Goal: Task Accomplishment & Management: Manage account settings

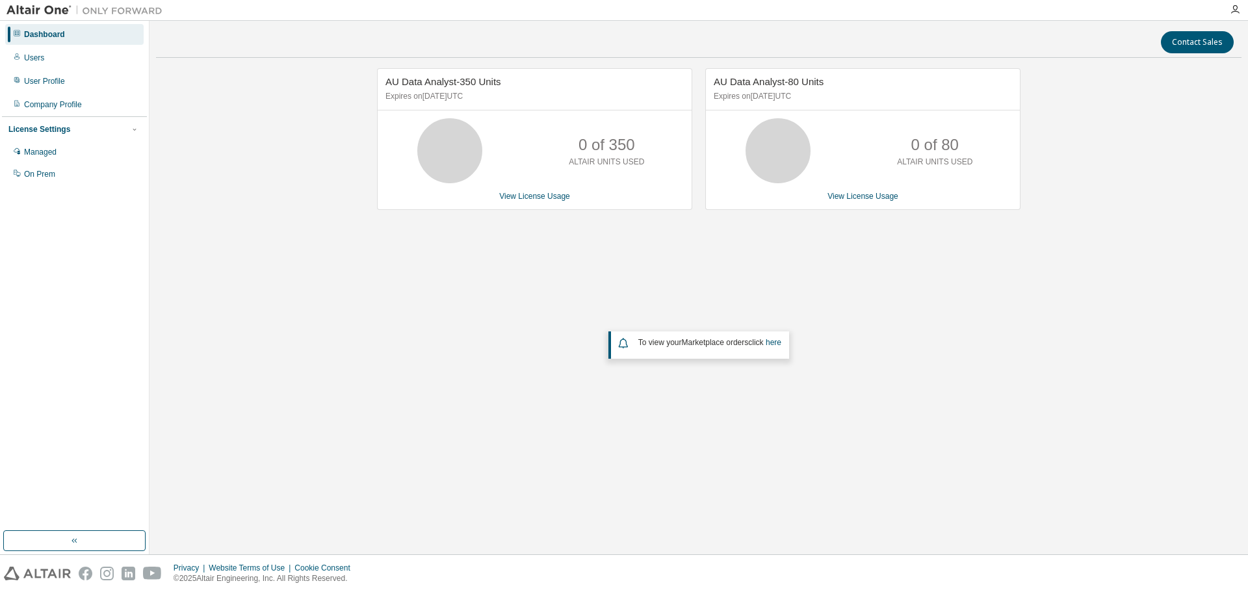
click at [439, 254] on div "AU Data Analyst-350 Units Expires on [DATE] UTC 0 of 350 ALTAIR UNITS USED View…" at bounding box center [699, 260] width 1086 height 385
click at [15, 81] on icon at bounding box center [17, 80] width 8 height 8
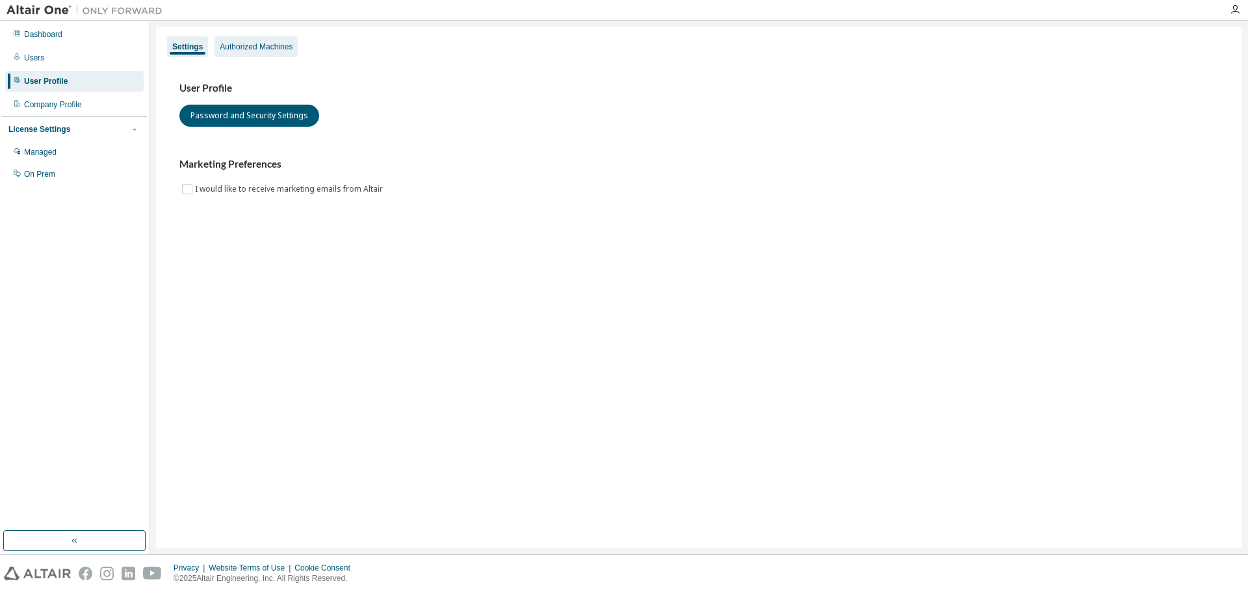
click at [218, 53] on div "Authorized Machines" at bounding box center [256, 46] width 83 height 21
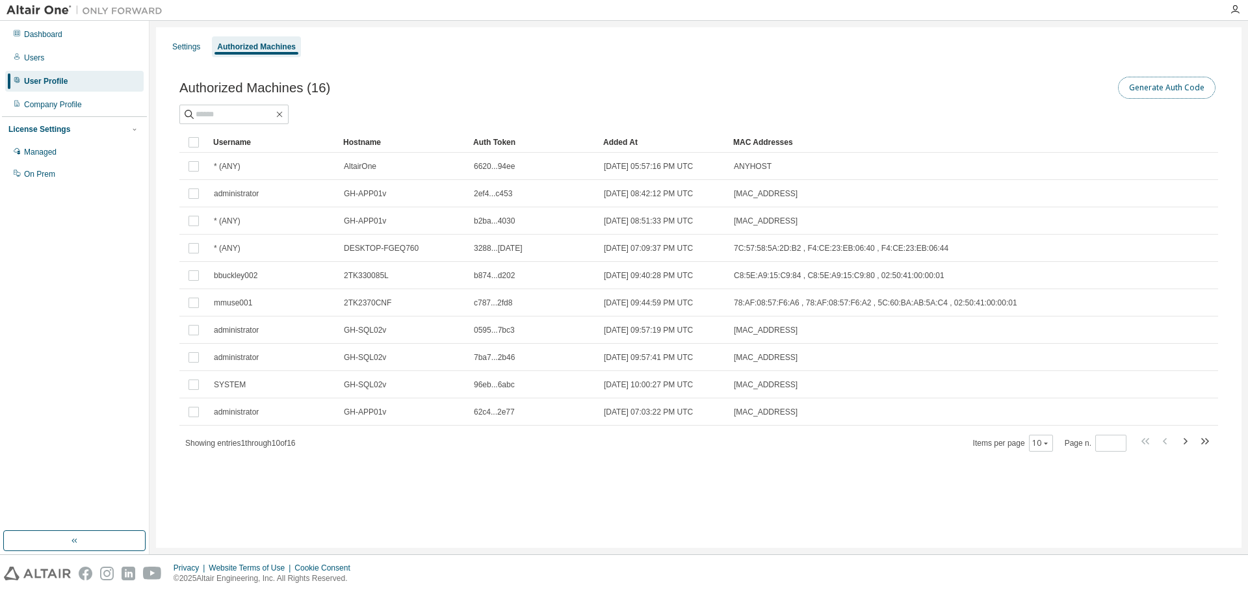
click at [1155, 86] on button "Generate Auth Code" at bounding box center [1167, 88] width 98 height 22
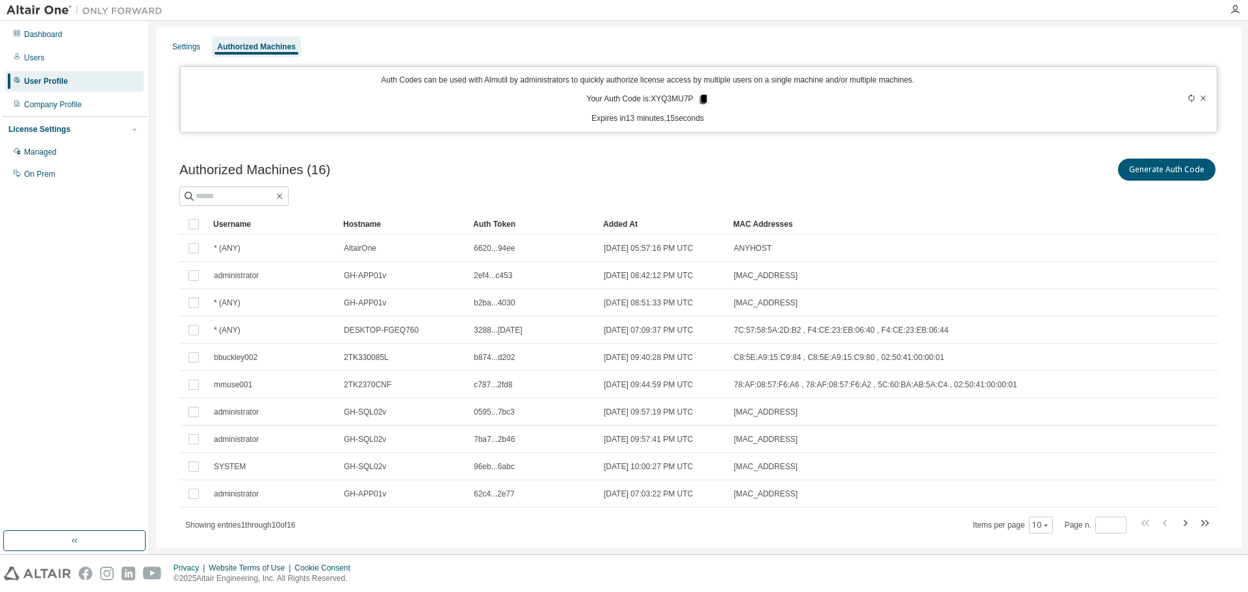
click at [702, 99] on icon at bounding box center [703, 99] width 7 height 9
click at [62, 30] on div "Dashboard" at bounding box center [43, 34] width 38 height 10
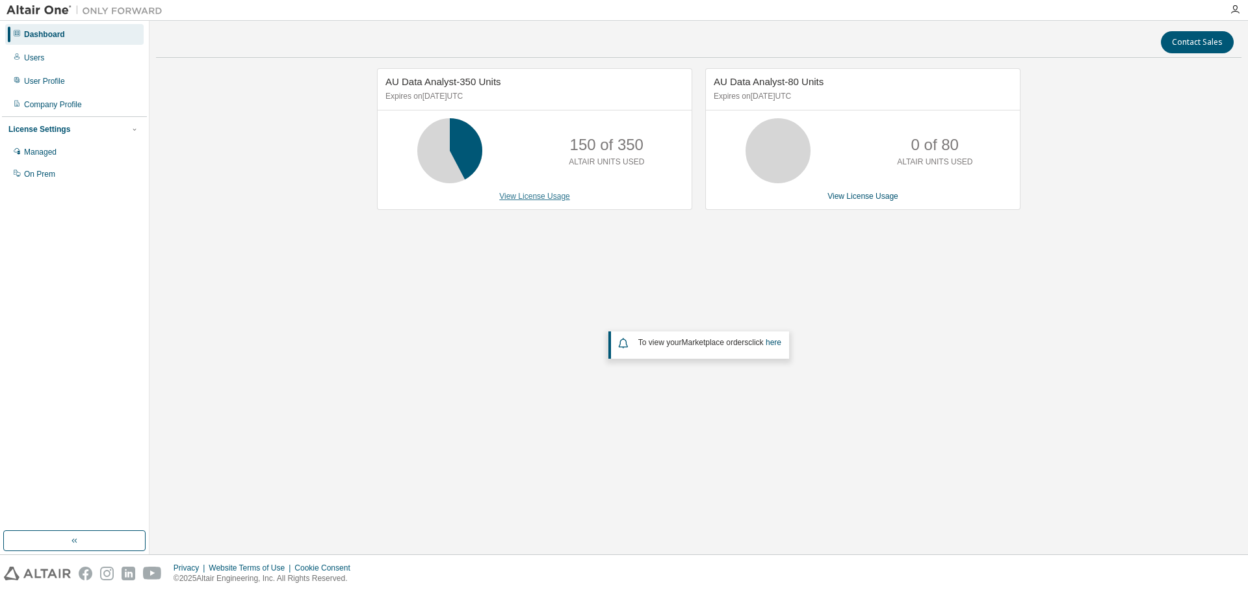
click at [546, 194] on link "View License Usage" at bounding box center [534, 196] width 71 height 9
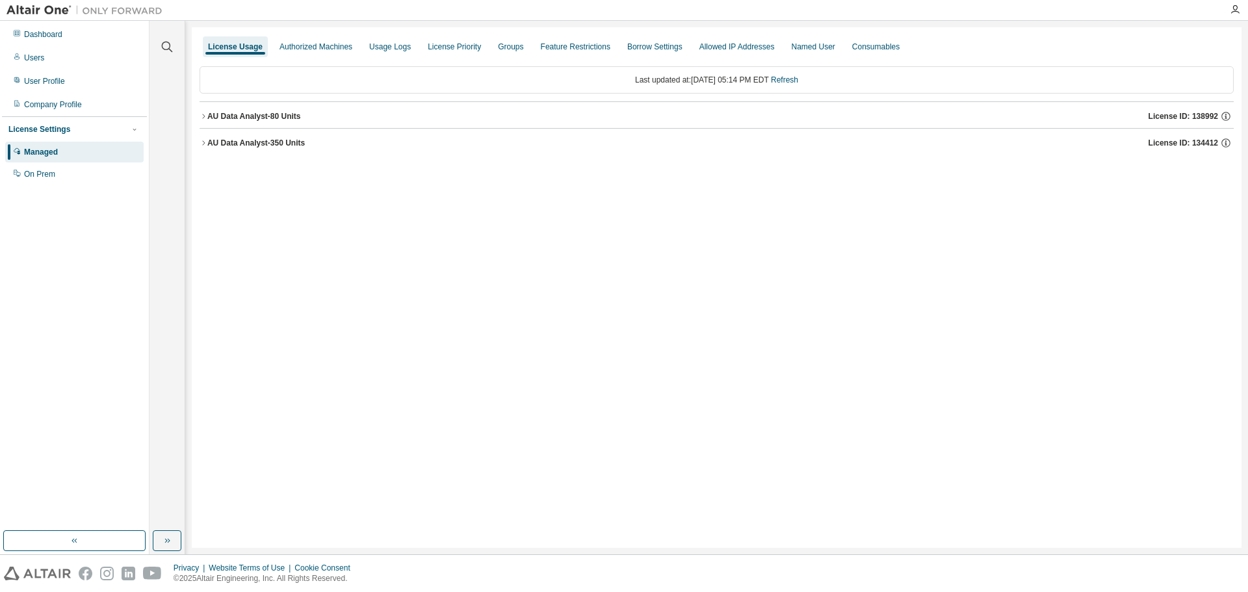
click at [204, 142] on icon "button" at bounding box center [203, 142] width 3 height 5
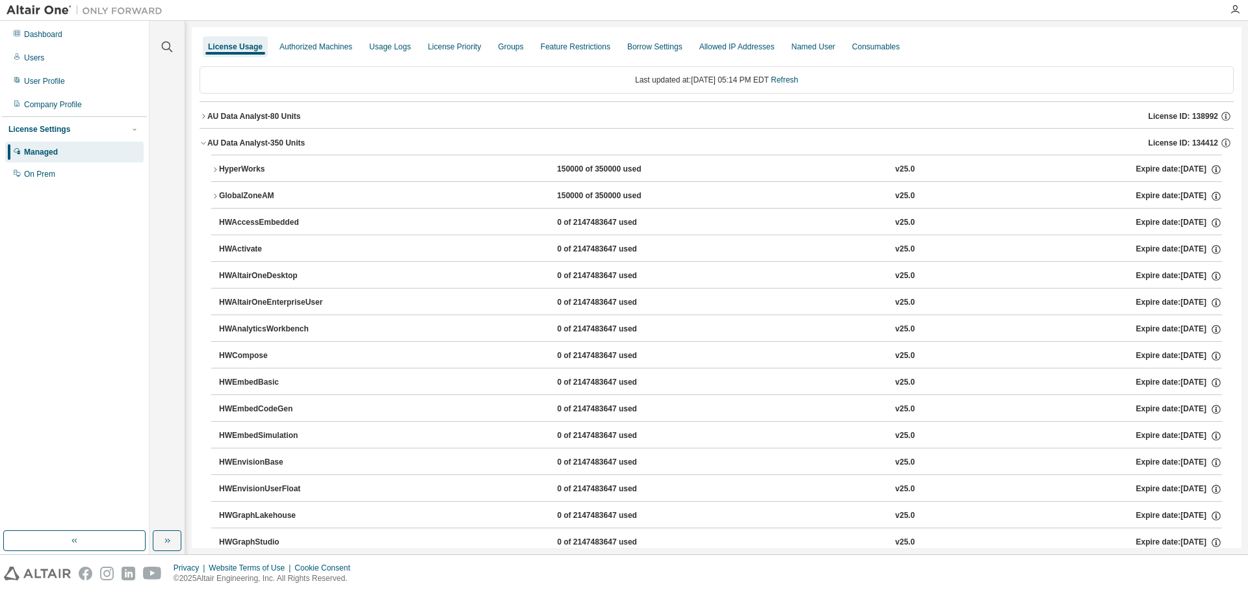
click at [216, 193] on icon "button" at bounding box center [215, 196] width 8 height 8
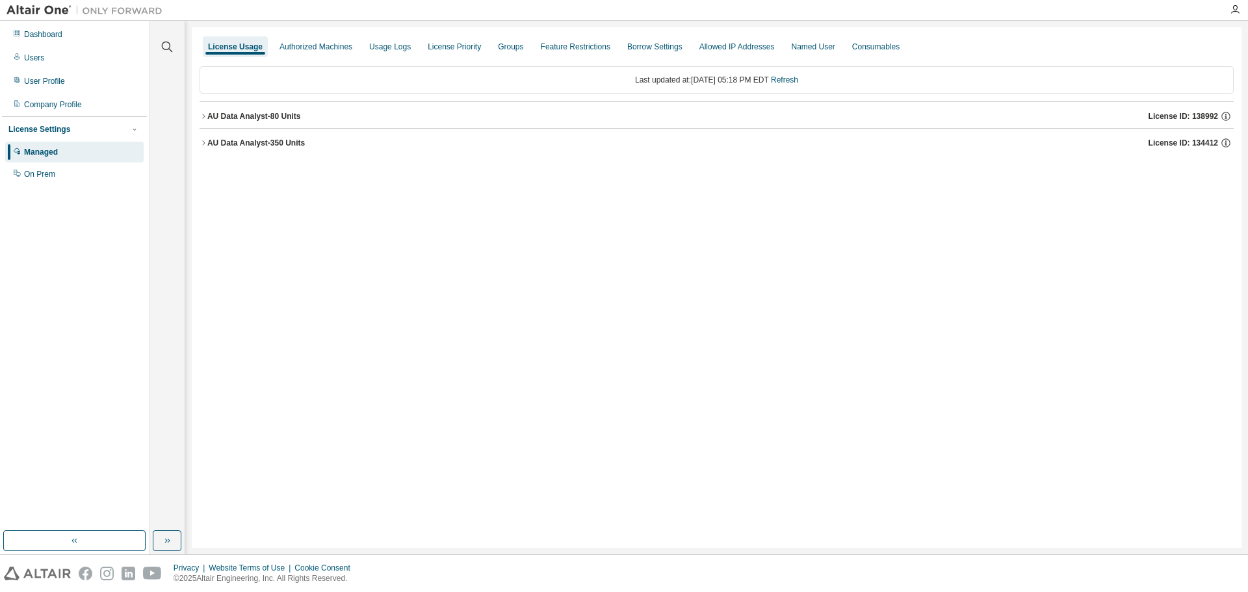
click at [206, 139] on icon "button" at bounding box center [204, 143] width 8 height 8
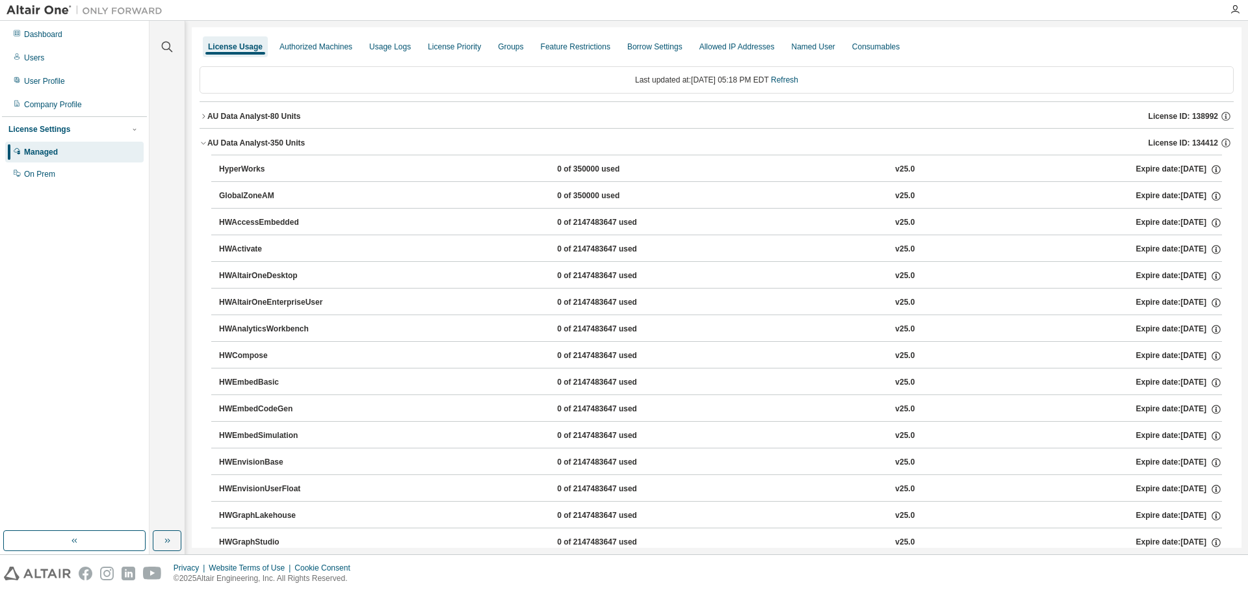
click at [220, 193] on div "GlobalZoneAM" at bounding box center [277, 197] width 117 height 12
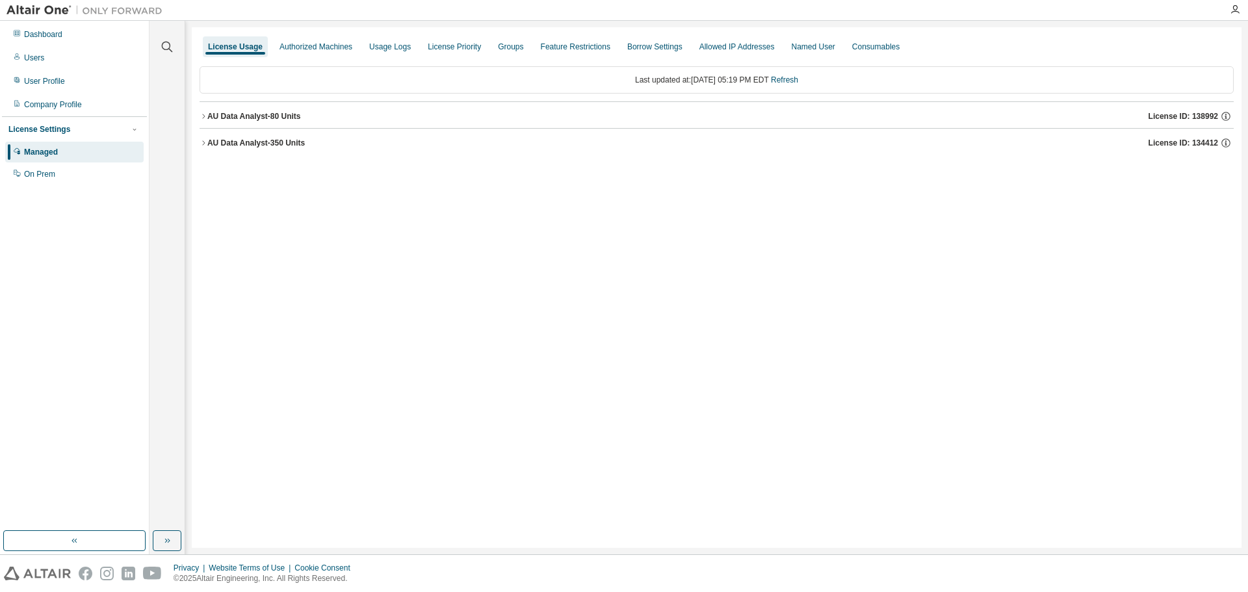
click at [208, 144] on div "AU Data Analyst-350 Units" at bounding box center [256, 143] width 98 height 10
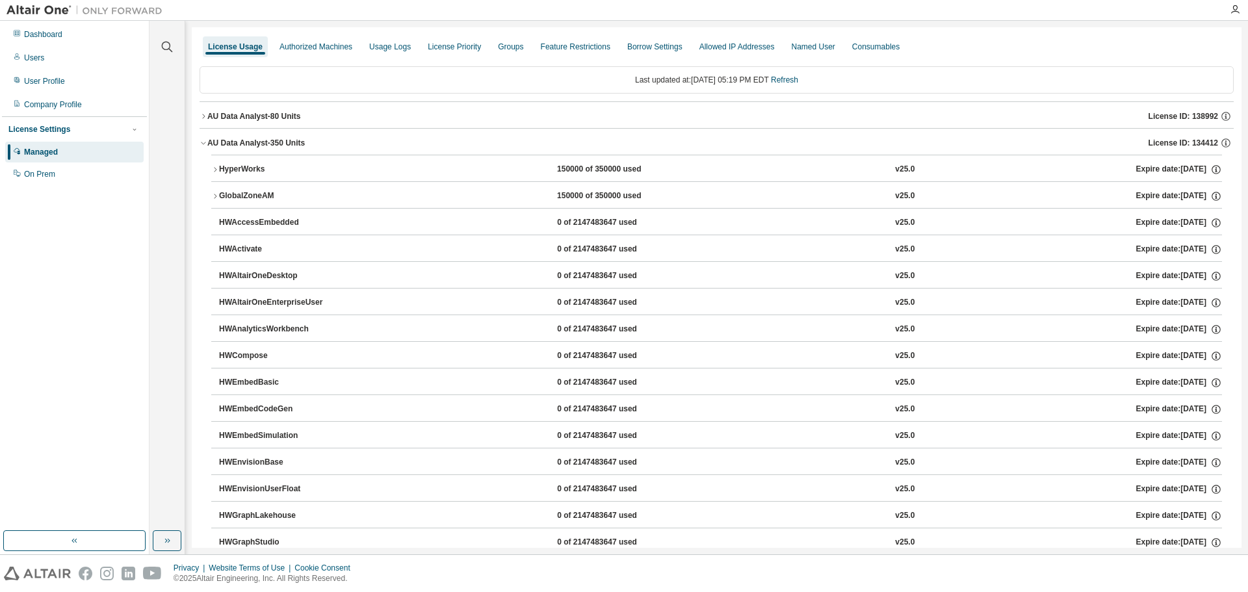
drag, startPoint x: 531, startPoint y: 194, endPoint x: 620, endPoint y: 202, distance: 89.4
click at [620, 202] on button "GlobalZoneAM 150000 of 350000 used v25.0 Expire date: [DATE]" at bounding box center [716, 196] width 1011 height 29
